Goal: Obtain resource: Obtain resource

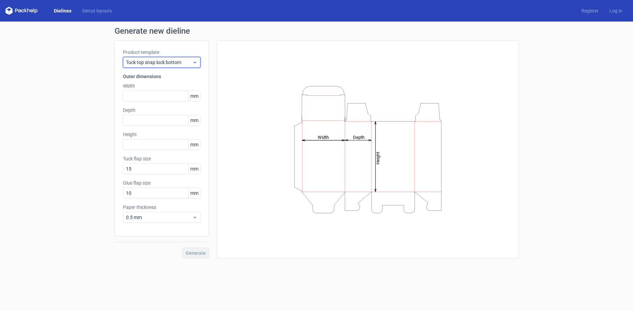
click at [155, 64] on span "Tuck top snap lock bottom" at bounding box center [159, 62] width 66 height 7
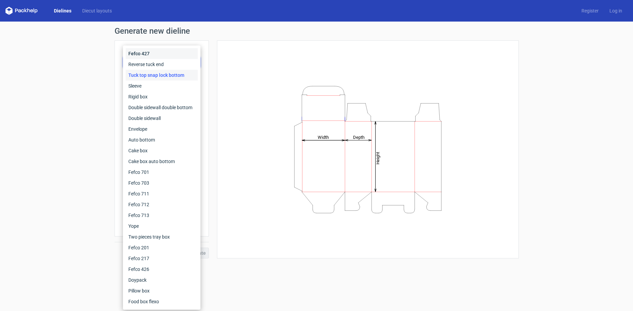
click at [158, 51] on div "Fefco 427" at bounding box center [162, 53] width 72 height 11
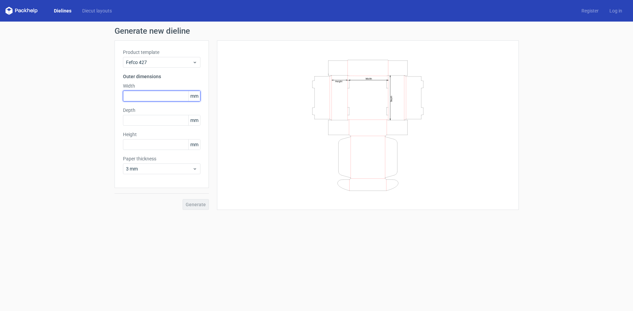
click at [151, 97] on input "text" at bounding box center [161, 96] width 77 height 11
click at [146, 76] on h3 "Outer dimensions" at bounding box center [161, 76] width 77 height 7
click at [154, 91] on input "text" at bounding box center [161, 96] width 77 height 11
paste input "393"
type input "393"
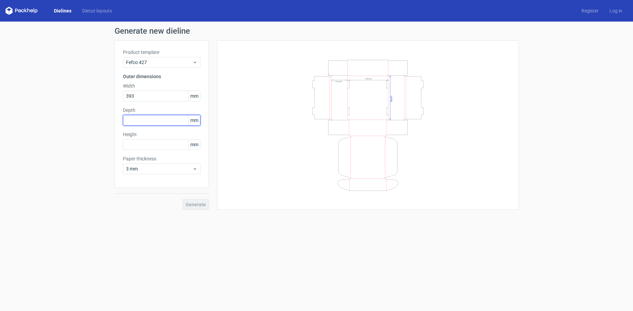
click at [156, 122] on input "text" at bounding box center [161, 120] width 77 height 11
paste input "206"
type input "206"
click at [163, 145] on input "text" at bounding box center [161, 144] width 77 height 11
paste input "154"
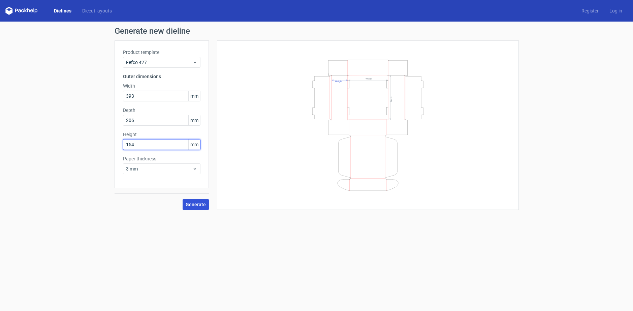
type input "154"
click at [197, 203] on span "Generate" at bounding box center [195, 204] width 20 height 5
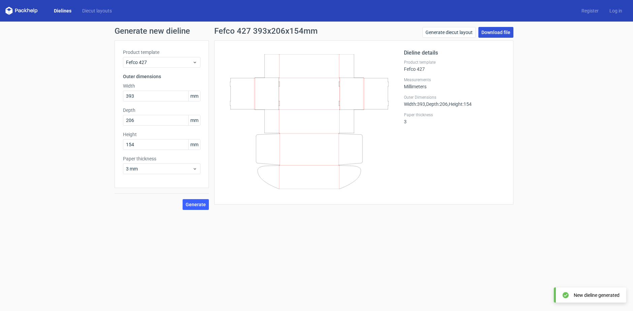
click at [497, 33] on link "Download file" at bounding box center [495, 32] width 35 height 11
